Goal: Find specific page/section: Find specific page/section

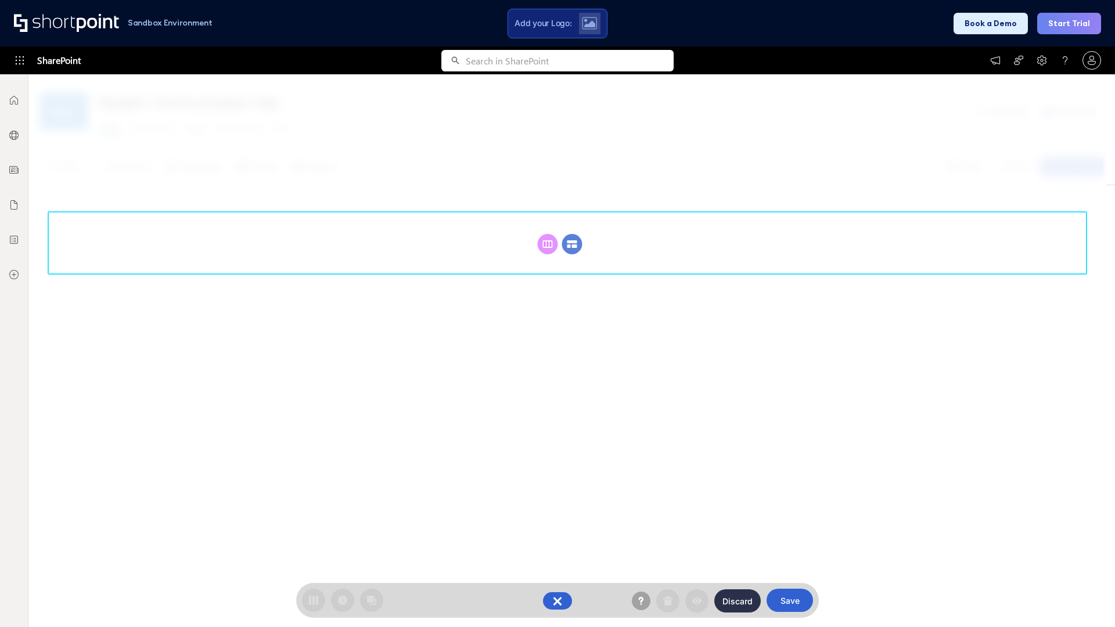
scroll to position [160, 0]
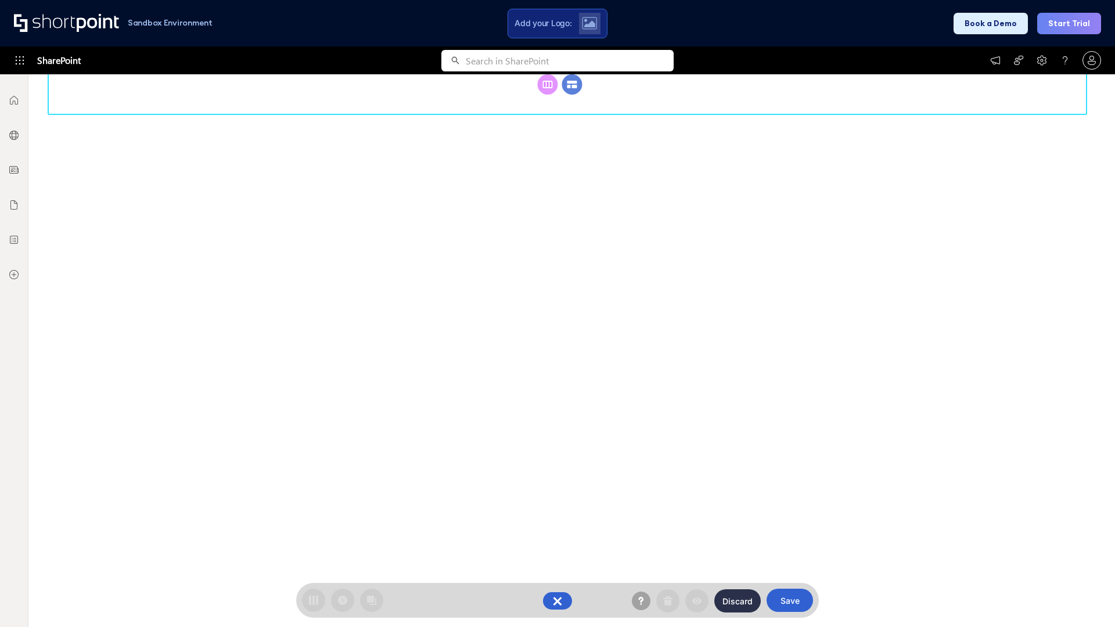
click at [572, 95] on circle at bounding box center [572, 84] width 20 height 20
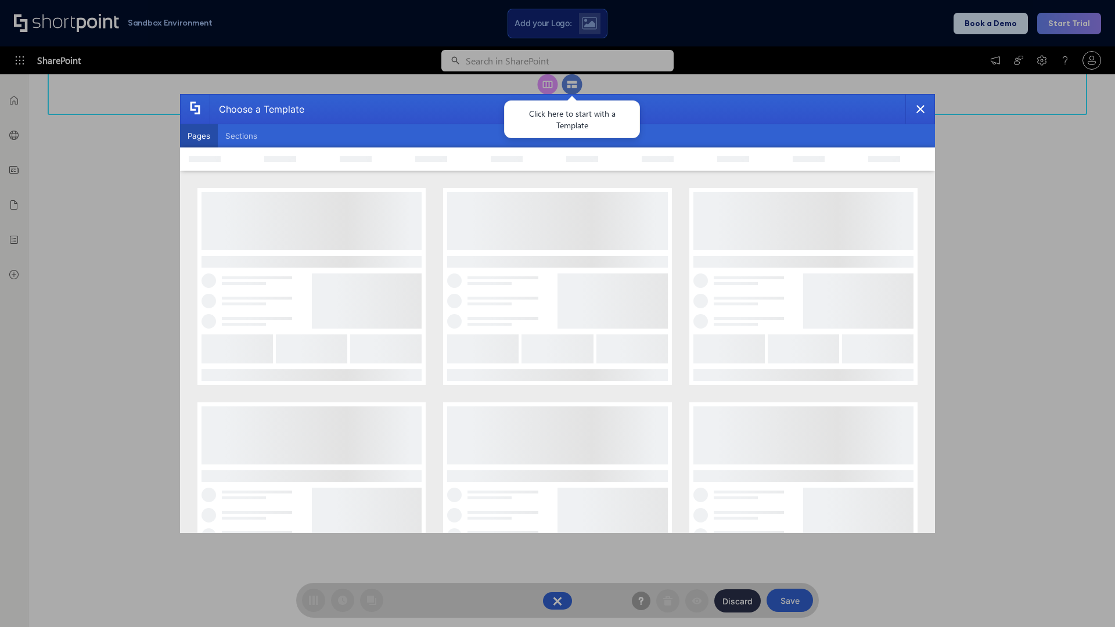
scroll to position [0, 0]
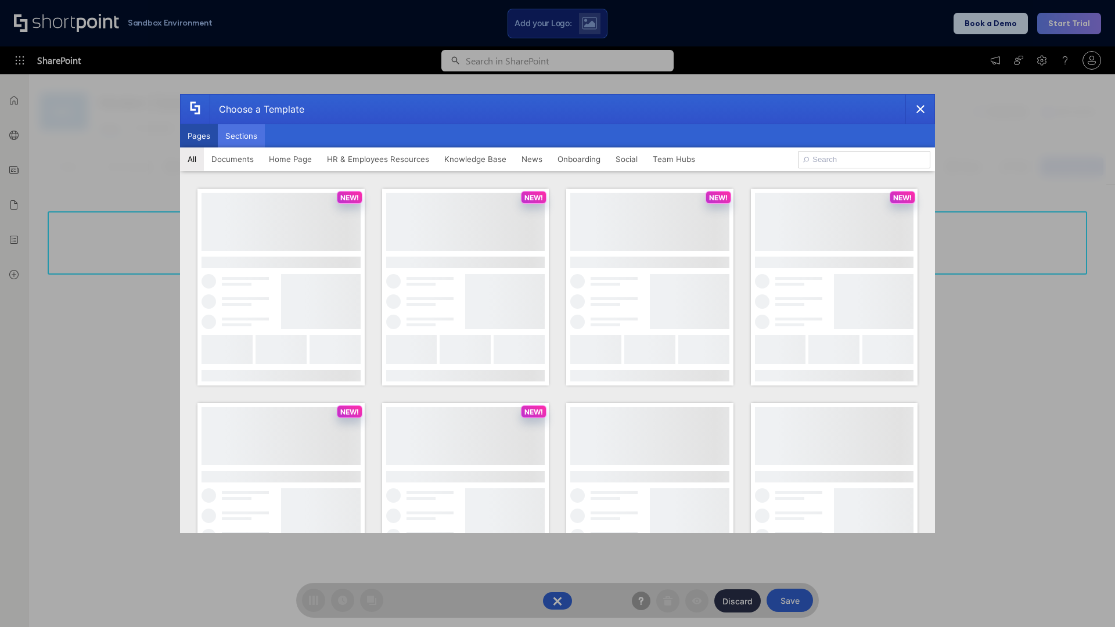
click at [241, 136] on button "Sections" at bounding box center [241, 135] width 47 height 23
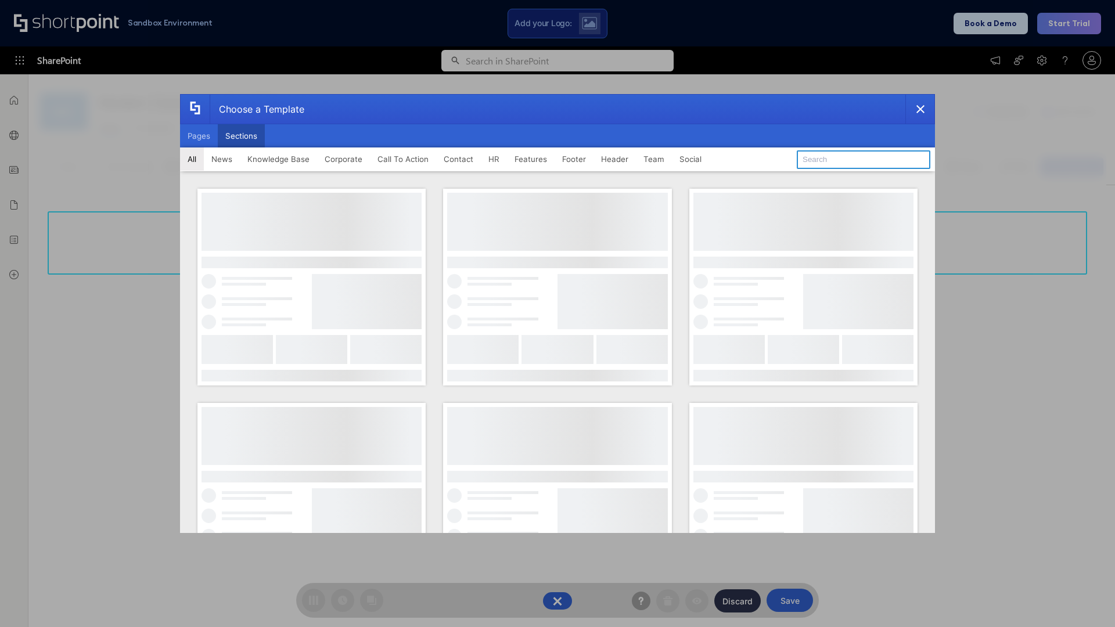
type input "Team Dashboard 1"
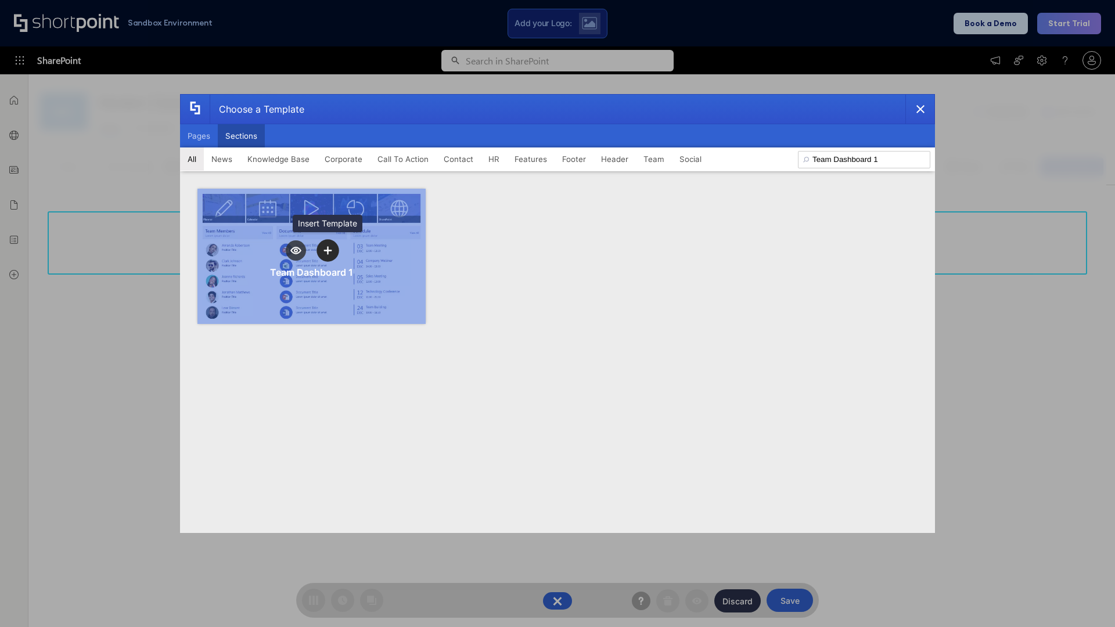
click at [328, 250] on icon "template selector" at bounding box center [328, 250] width 8 height 8
